Goal: Task Accomplishment & Management: Manage account settings

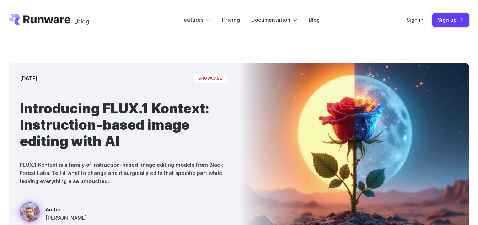
click at [414, 24] on div "Sign in Sign up" at bounding box center [437, 20] width 63 height 14
click at [414, 20] on link "Sign in" at bounding box center [414, 20] width 17 height 8
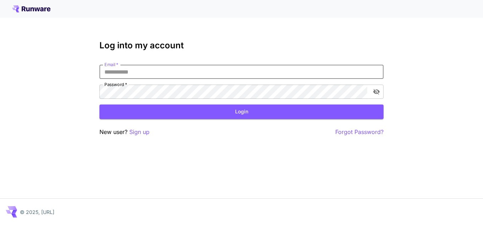
click at [315, 71] on input "Email   *" at bounding box center [241, 72] width 284 height 14
type input "**********"
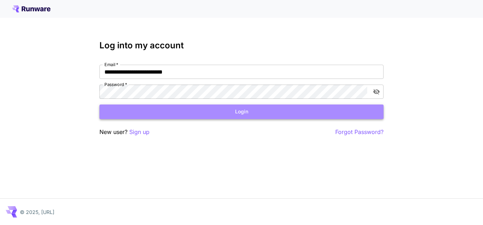
click at [275, 105] on button "Login" at bounding box center [241, 111] width 284 height 15
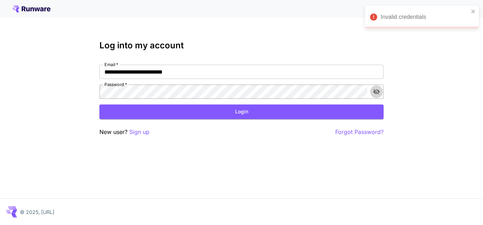
click at [375, 94] on icon "toggle password visibility" at bounding box center [376, 91] width 7 height 7
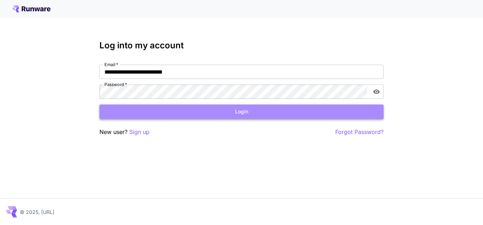
click at [194, 114] on button "Login" at bounding box center [241, 111] width 284 height 15
